Goal: Information Seeking & Learning: Learn about a topic

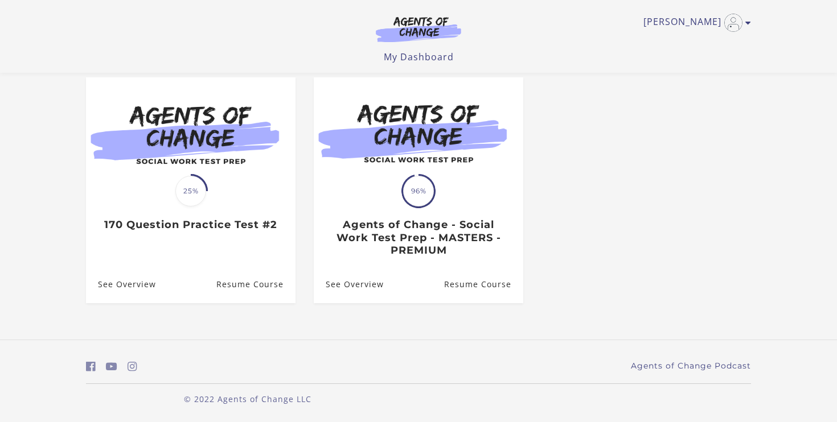
scroll to position [100, 0]
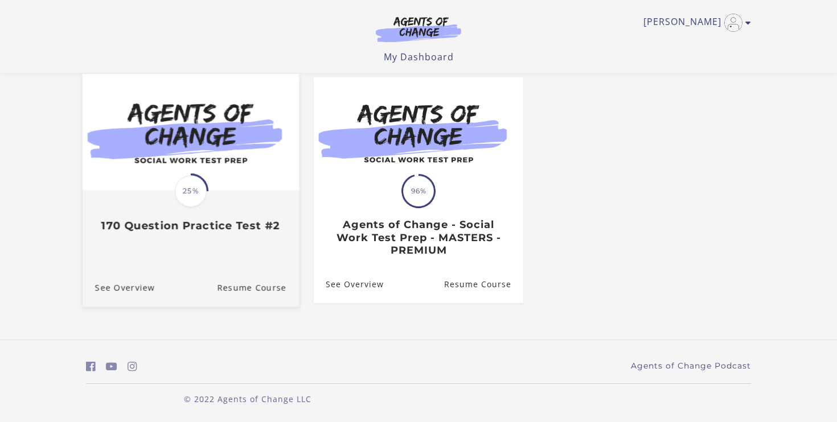
click at [213, 237] on link "Translation missing: en.liquid.partials.dashboard_course_card.progress_descript…" at bounding box center [191, 158] width 216 height 168
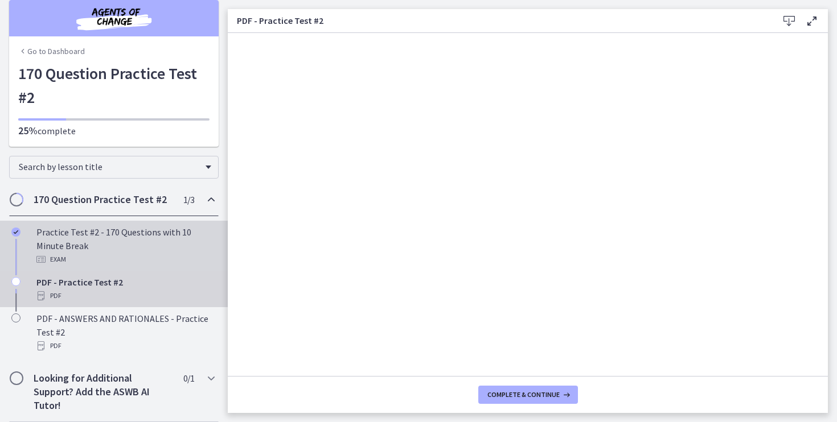
scroll to position [3, 0]
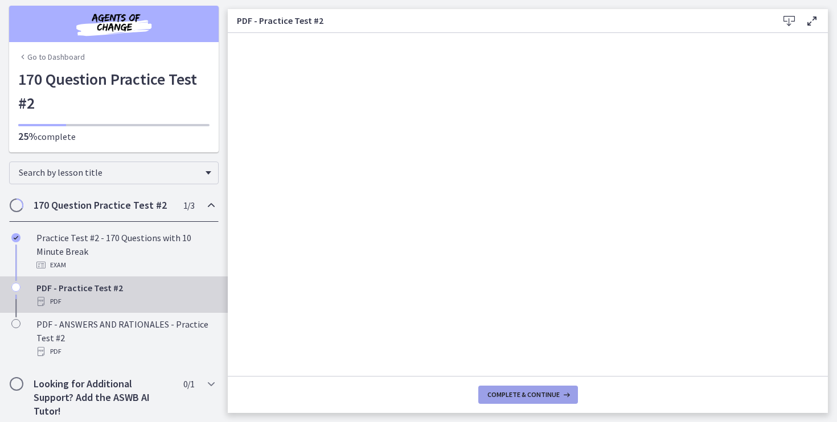
click at [522, 399] on span "Complete & continue" at bounding box center [523, 394] width 72 height 9
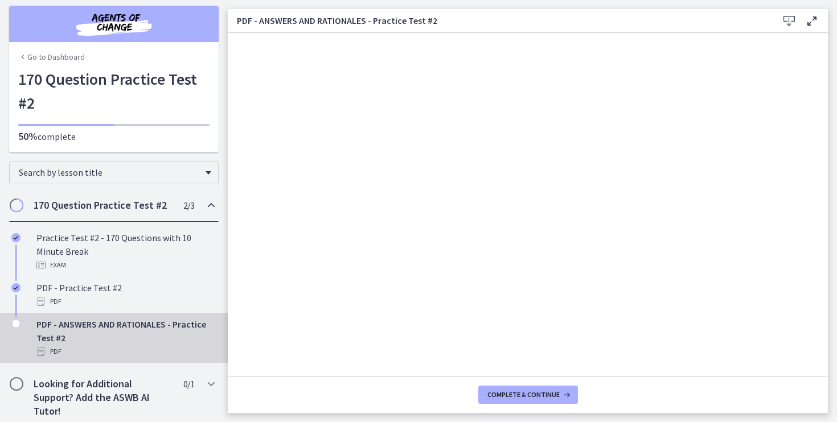
scroll to position [9, 0]
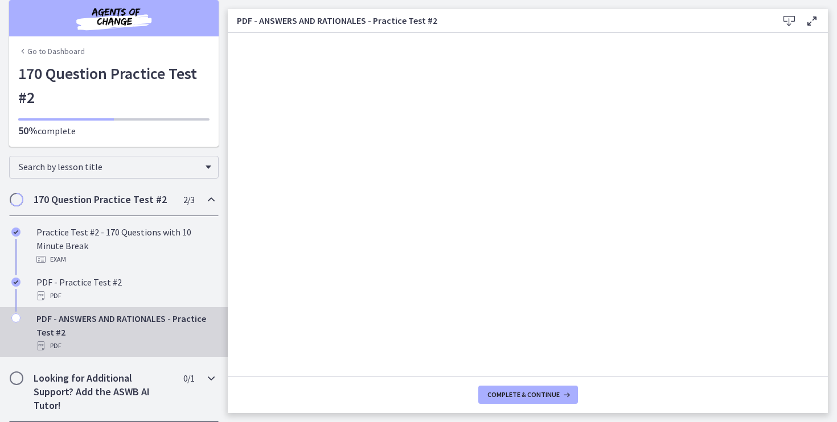
click at [207, 375] on icon "Chapters" at bounding box center [211, 379] width 14 height 14
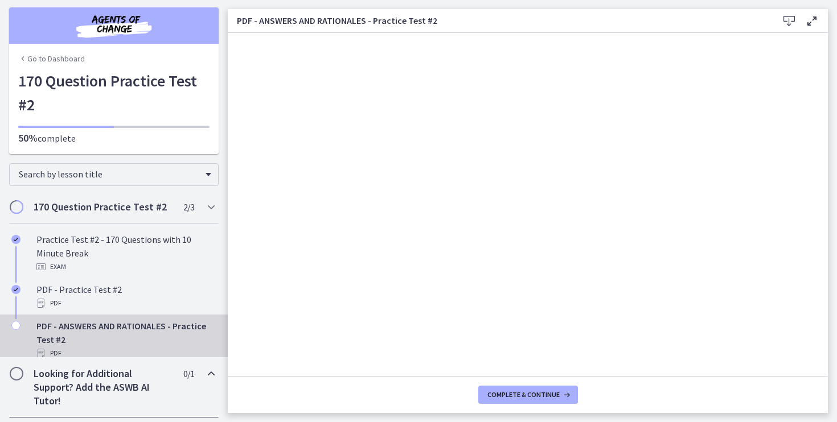
scroll to position [0, 0]
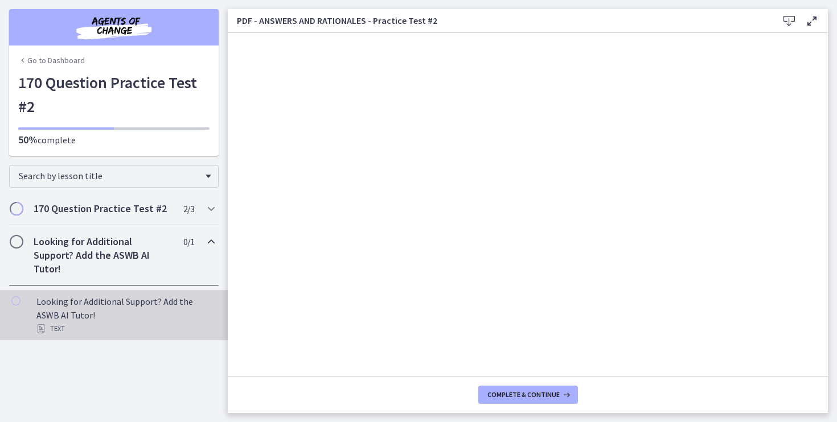
click at [116, 306] on div "Looking for Additional Support? Add the ASWB AI Tutor! Text" at bounding box center [125, 315] width 178 height 41
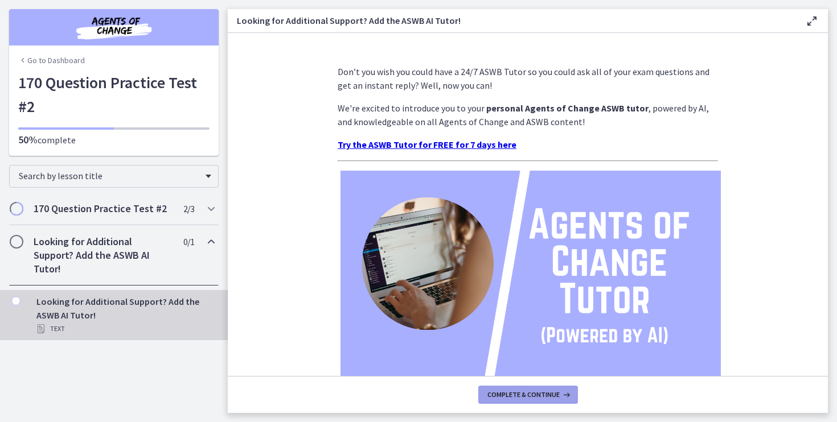
click at [527, 399] on button "Complete & continue" at bounding box center [528, 395] width 100 height 18
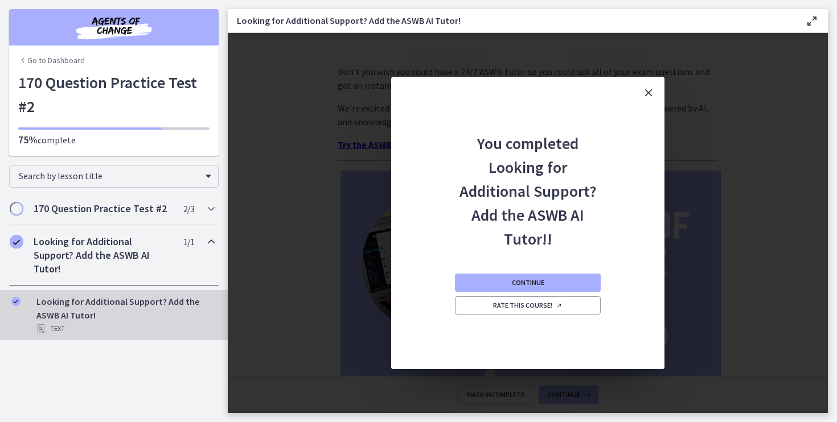
click at [812, 16] on icon at bounding box center [812, 21] width 14 height 14
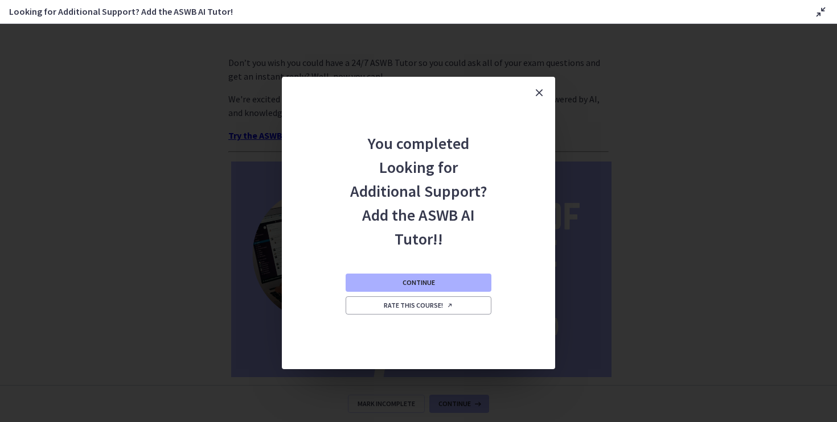
click at [819, 11] on icon at bounding box center [821, 12] width 14 height 14
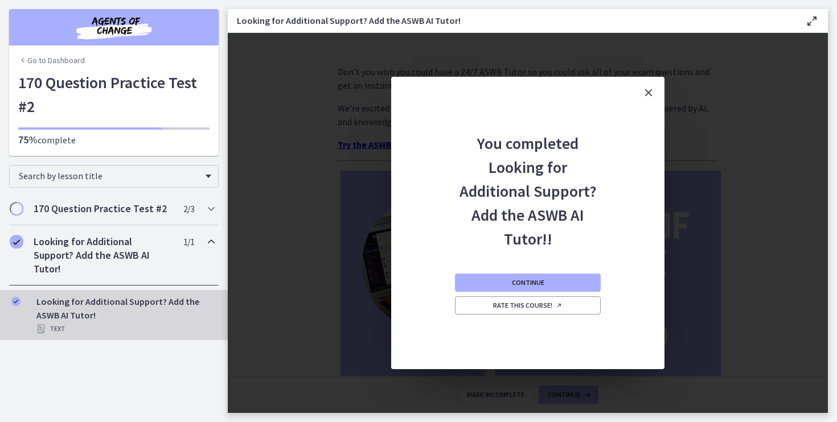
click at [650, 89] on icon "Close" at bounding box center [648, 93] width 14 height 14
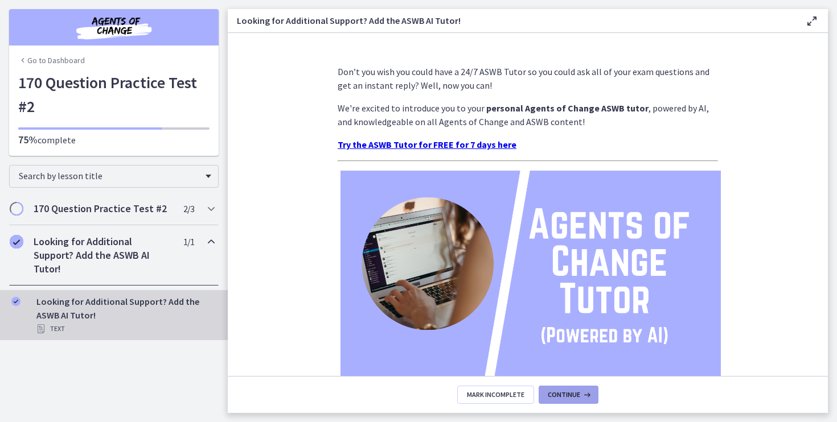
click at [587, 400] on button "Continue" at bounding box center [568, 395] width 60 height 18
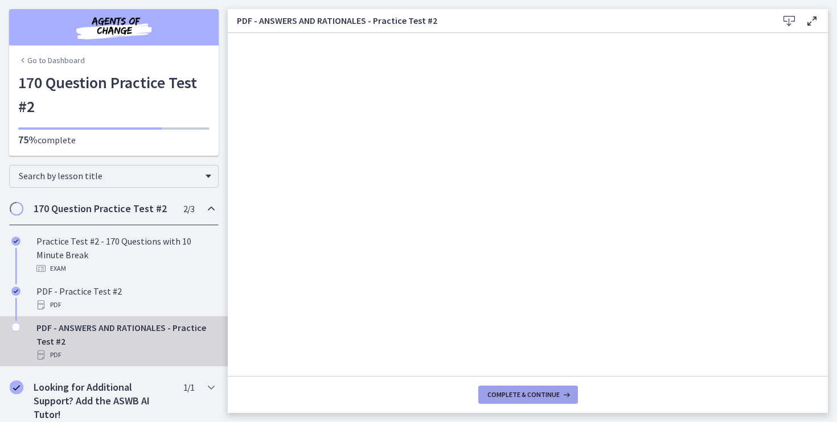
click at [538, 391] on span "Complete & continue" at bounding box center [523, 394] width 72 height 9
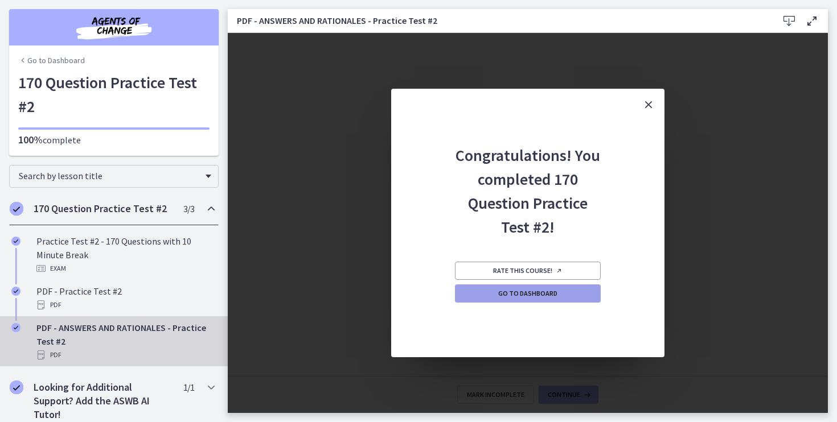
click at [548, 293] on span "Go to Dashboard" at bounding box center [527, 293] width 59 height 9
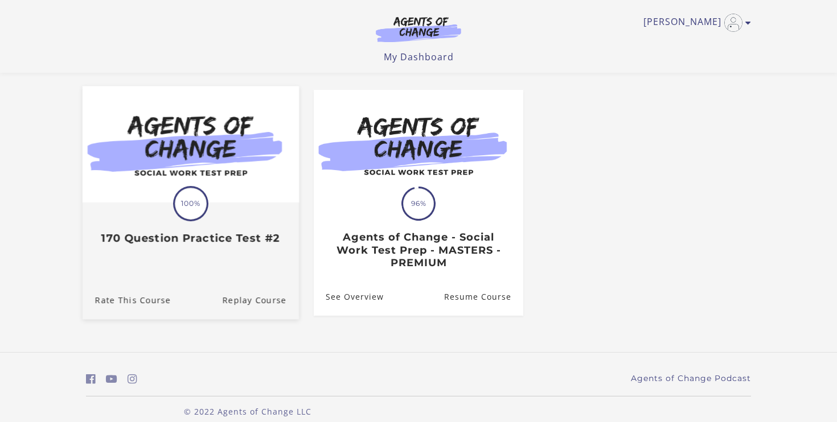
scroll to position [101, 0]
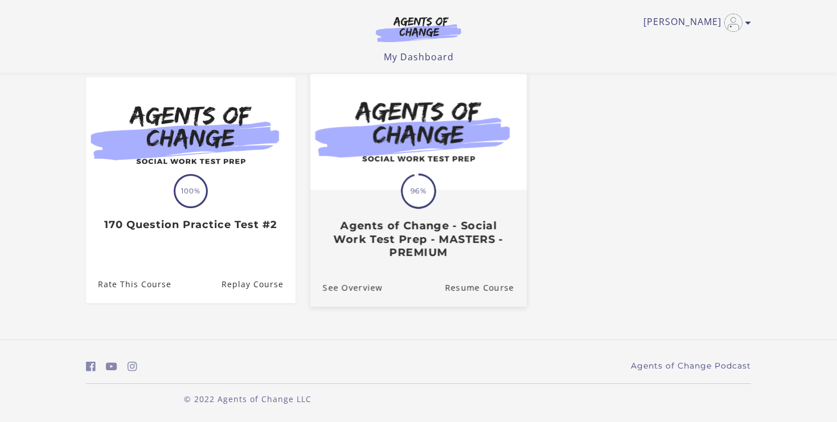
click at [384, 237] on h3 "Agents of Change - Social Work Test Prep - MASTERS - PREMIUM" at bounding box center [418, 240] width 191 height 40
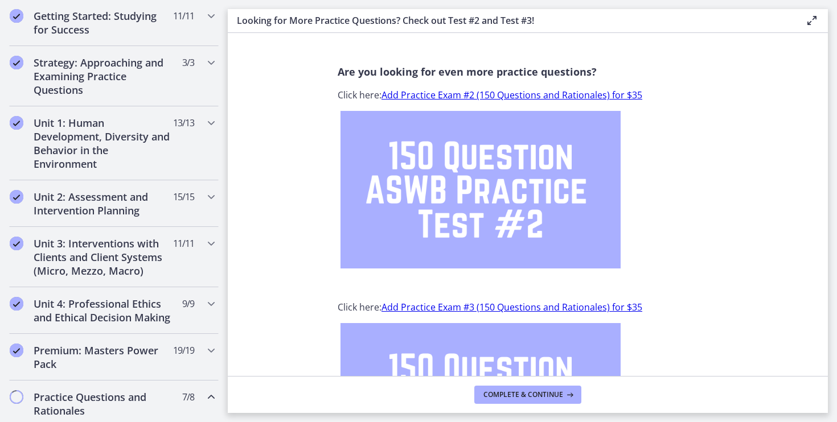
scroll to position [159, 0]
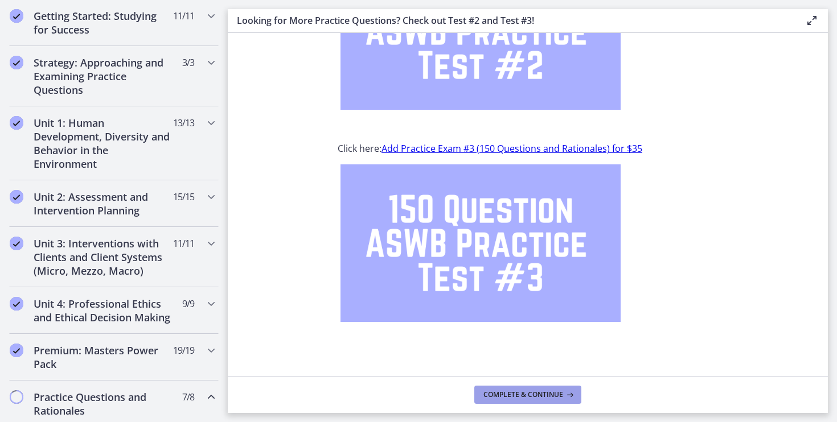
click at [505, 394] on span "Complete & continue" at bounding box center [523, 394] width 80 height 9
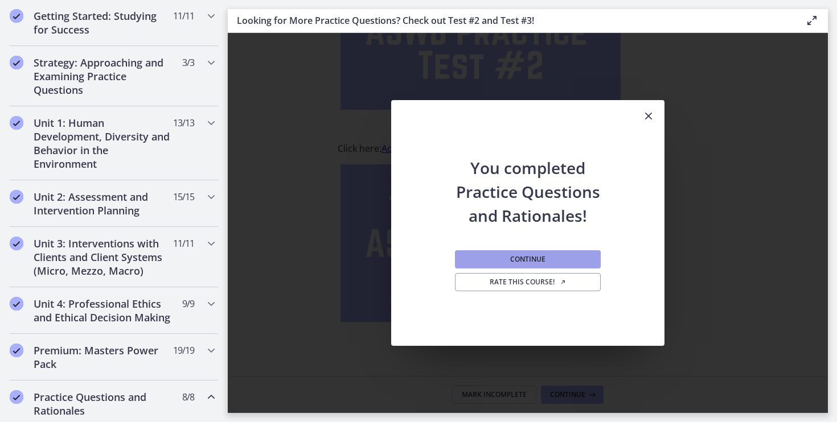
click at [530, 257] on span "Continue" at bounding box center [527, 259] width 35 height 9
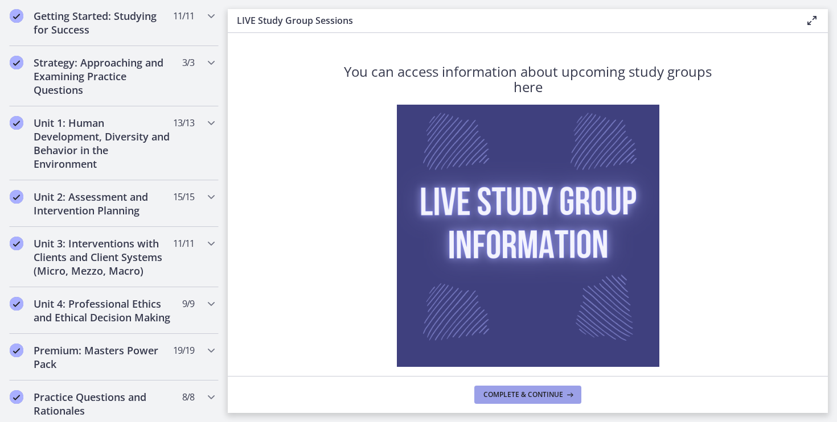
click at [504, 396] on span "Complete & continue" at bounding box center [523, 394] width 80 height 9
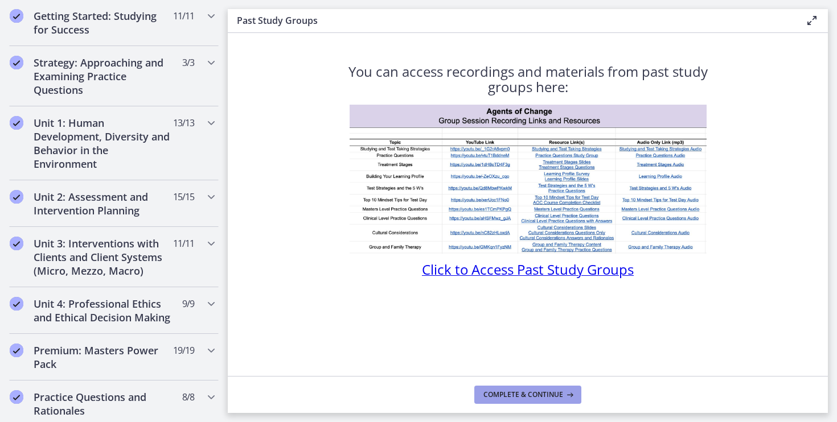
click at [541, 390] on span "Complete & continue" at bounding box center [523, 394] width 80 height 9
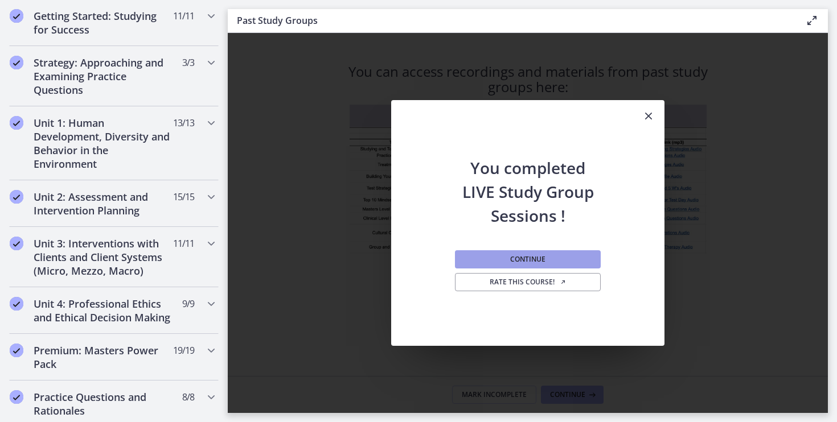
click at [537, 257] on span "Continue" at bounding box center [527, 259] width 35 height 9
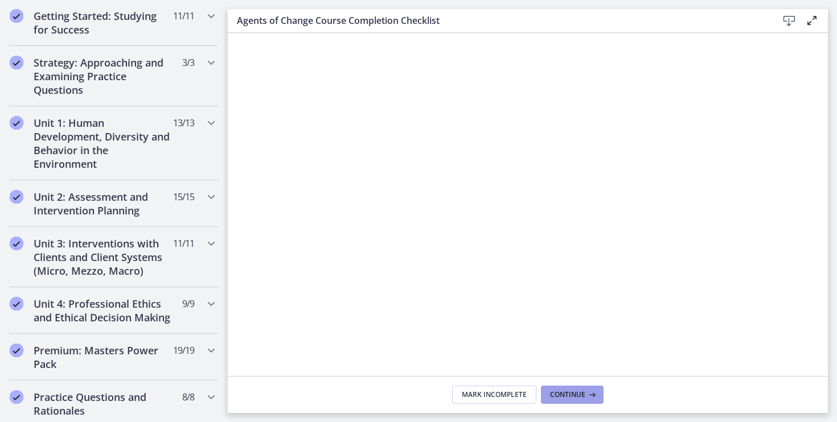
click at [562, 398] on span "Continue" at bounding box center [567, 394] width 35 height 9
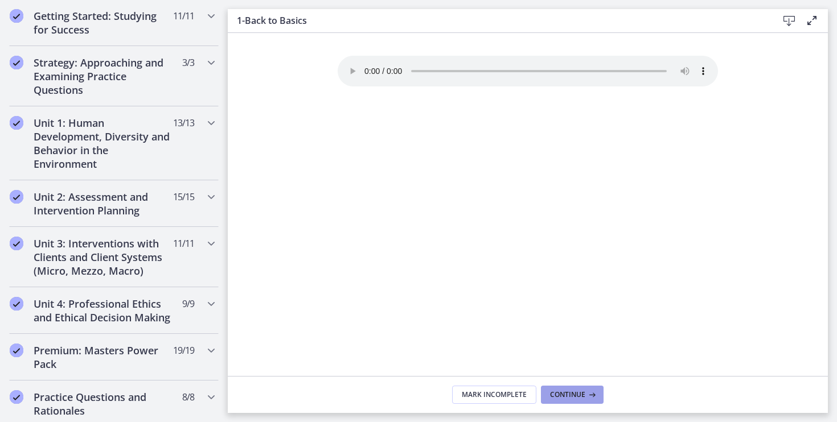
click at [578, 390] on span "Continue" at bounding box center [567, 394] width 35 height 9
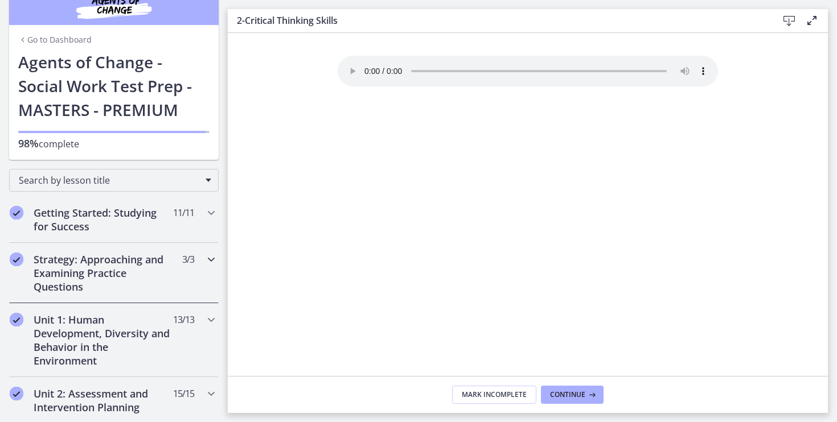
scroll to position [17, 0]
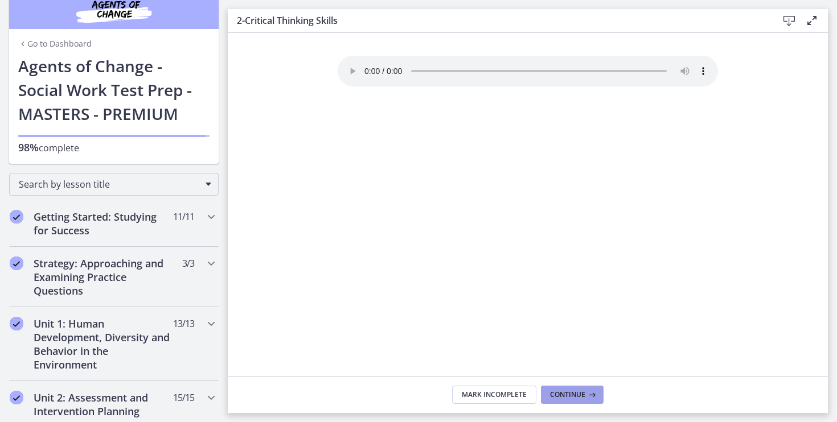
click at [577, 399] on span "Continue" at bounding box center [567, 394] width 35 height 9
click at [126, 235] on h2 "Getting Started: Studying for Success" at bounding box center [103, 223] width 139 height 27
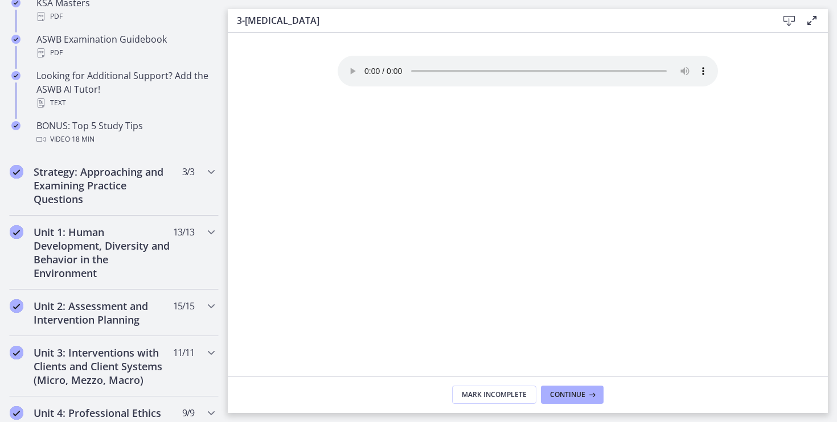
scroll to position [565, 0]
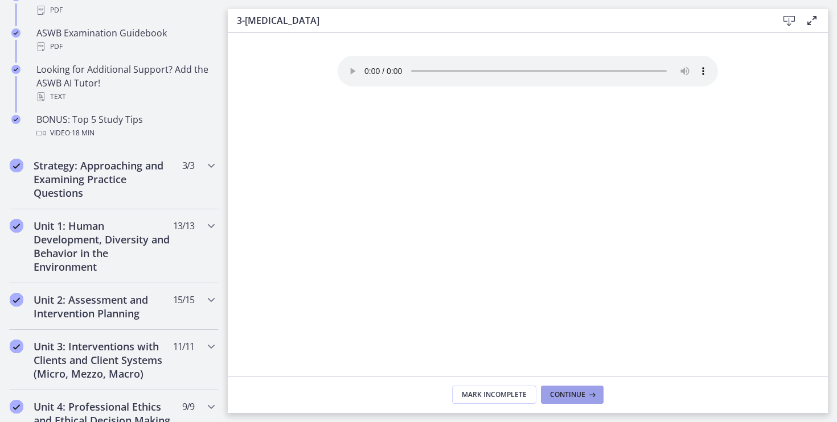
click at [560, 397] on span "Continue" at bounding box center [567, 394] width 35 height 9
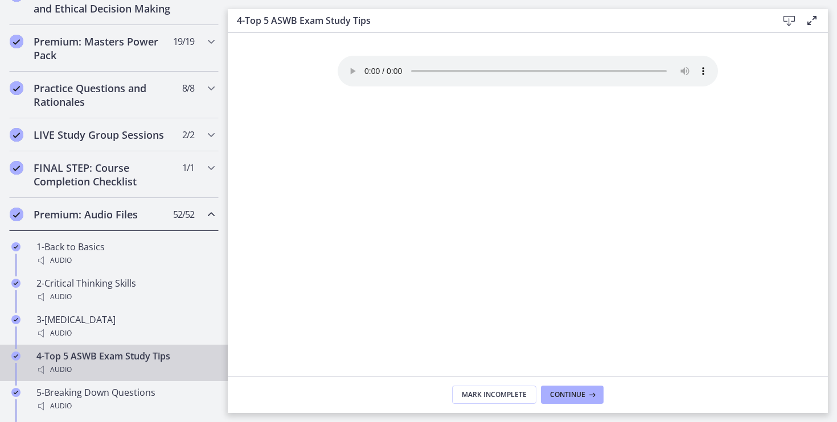
scroll to position [565, 0]
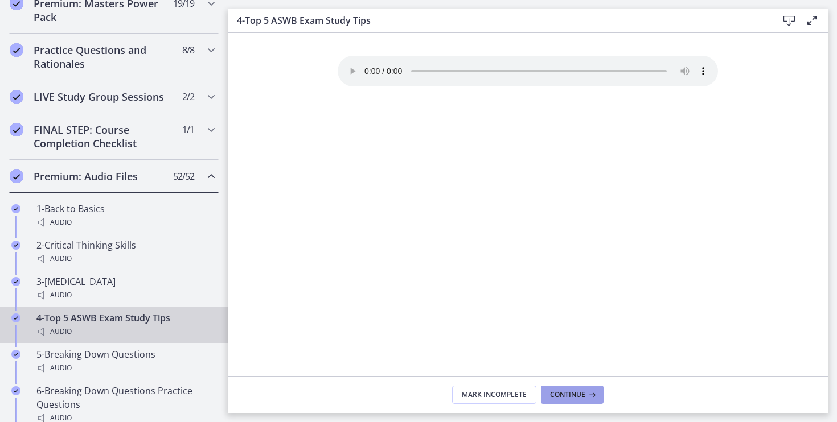
click at [561, 396] on span "Continue" at bounding box center [567, 394] width 35 height 9
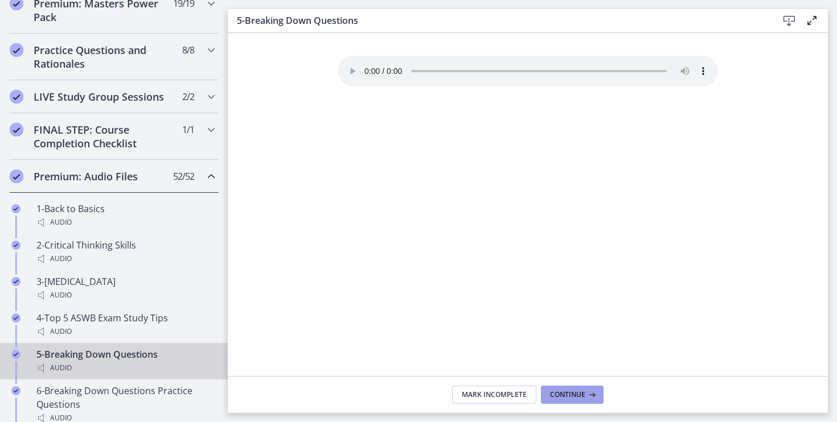
click at [561, 396] on span "Continue" at bounding box center [567, 394] width 35 height 9
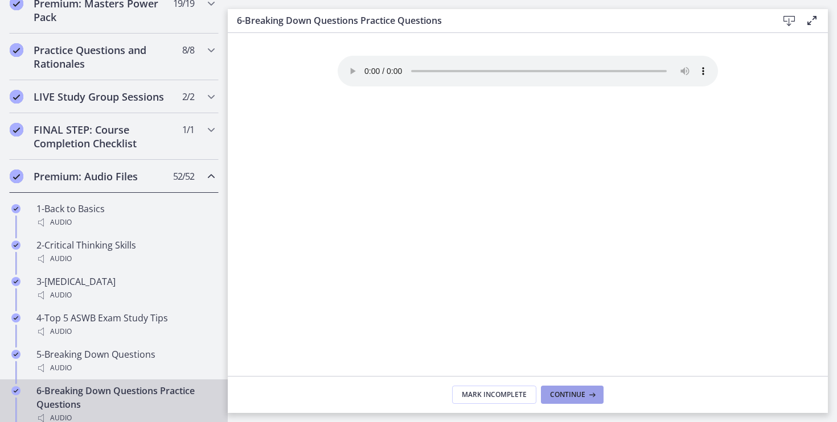
click at [561, 396] on span "Continue" at bounding box center [567, 394] width 35 height 9
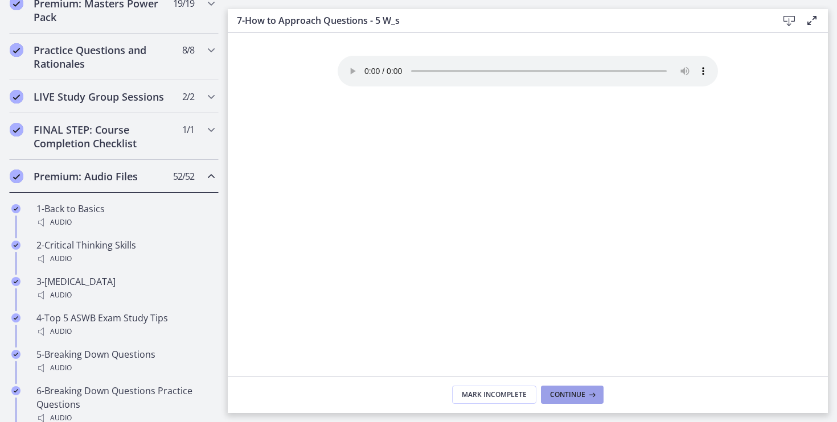
click at [561, 396] on span "Continue" at bounding box center [567, 394] width 35 height 9
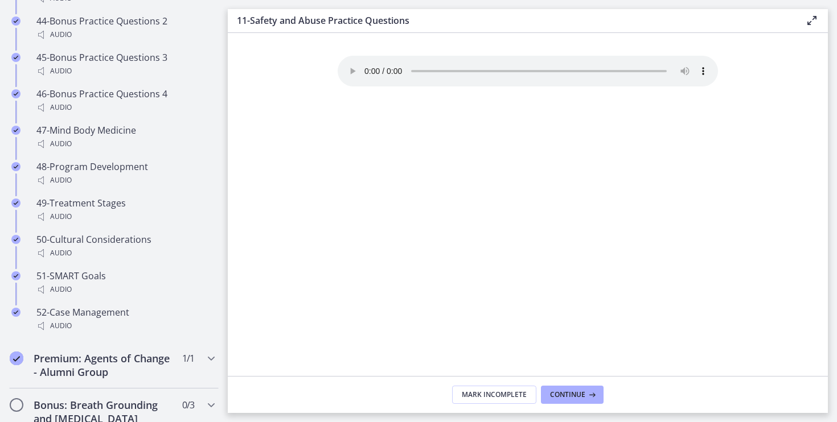
scroll to position [2479, 0]
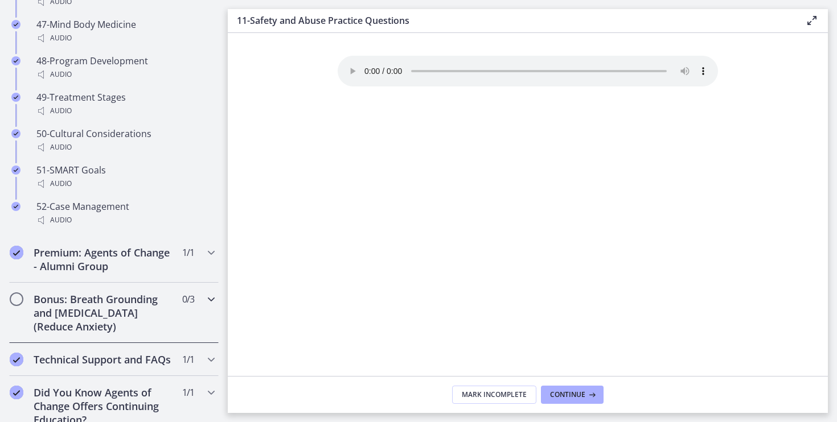
click at [109, 311] on h2 "Bonus: Breath Grounding and [MEDICAL_DATA] (Reduce Anxiety)" at bounding box center [103, 313] width 139 height 41
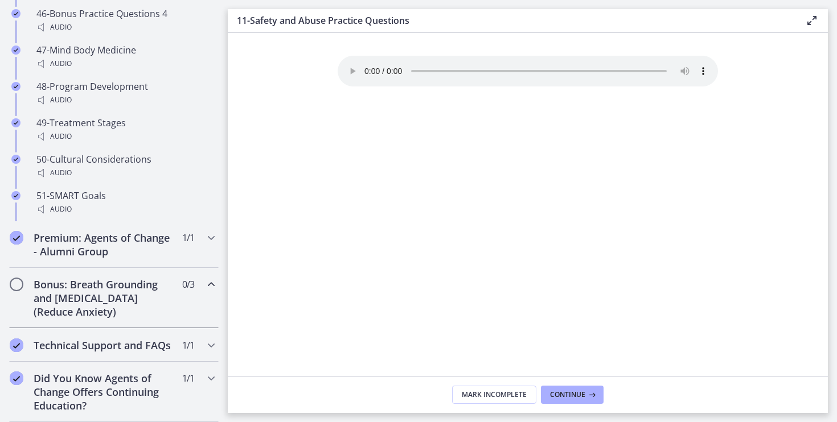
scroll to position [653, 0]
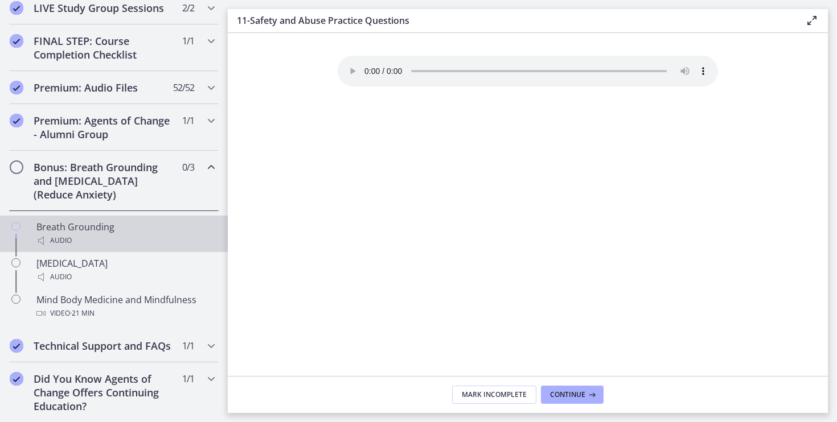
click at [69, 230] on div "Breath Grounding Audio" at bounding box center [125, 233] width 178 height 27
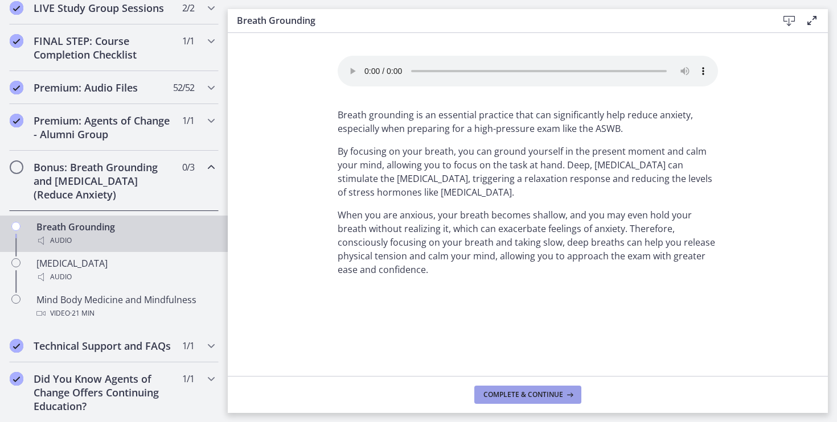
click at [533, 403] on button "Complete & continue" at bounding box center [527, 395] width 107 height 18
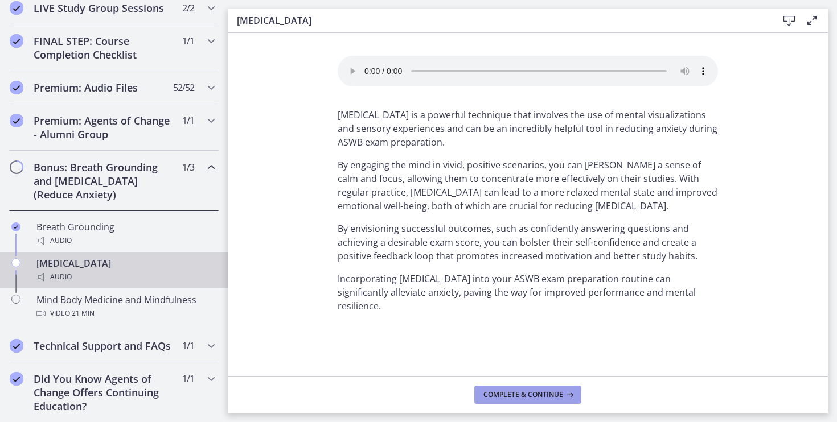
click at [538, 398] on span "Complete & continue" at bounding box center [523, 394] width 80 height 9
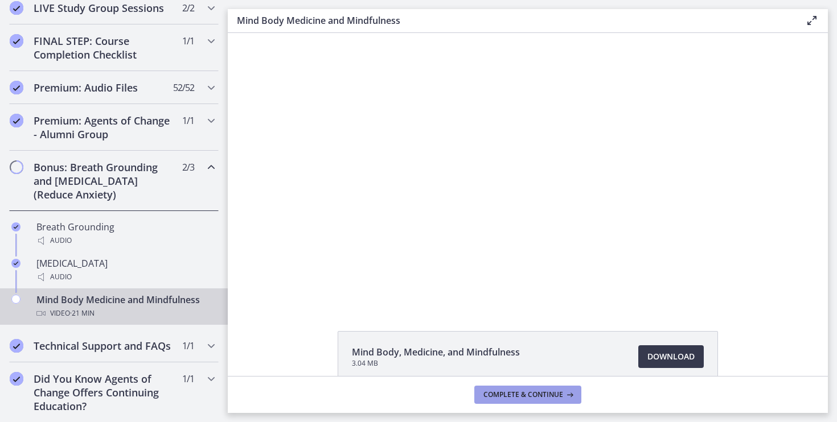
click at [538, 398] on span "Complete & continue" at bounding box center [523, 394] width 80 height 9
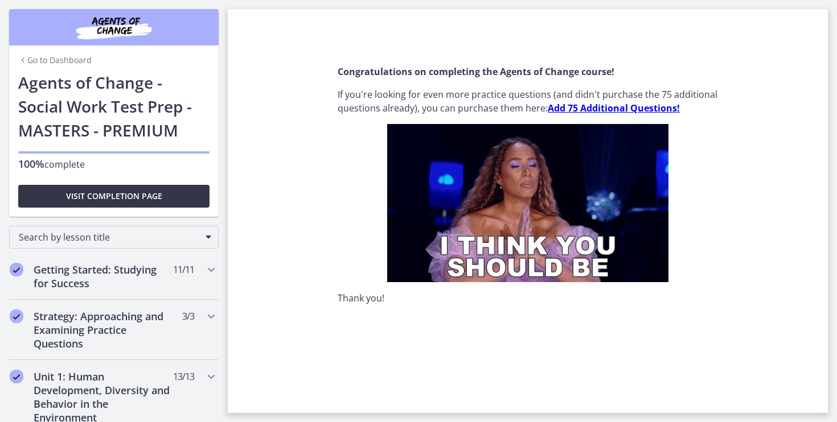
click at [106, 196] on span "Visit completion page" at bounding box center [114, 197] width 96 height 14
